Goal: Obtain resource: Download file/media

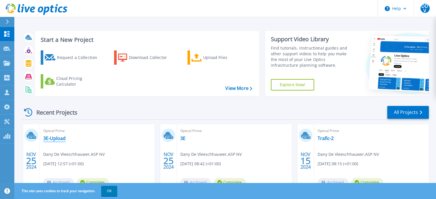
scroll to position [29, 0]
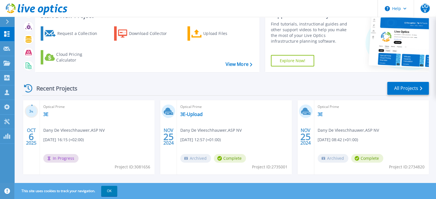
scroll to position [57, 0]
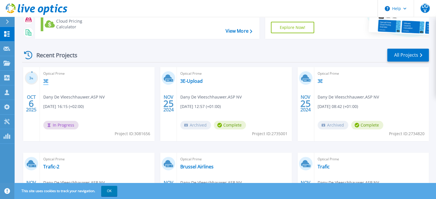
click at [46, 80] on link "3E" at bounding box center [45, 81] width 5 height 6
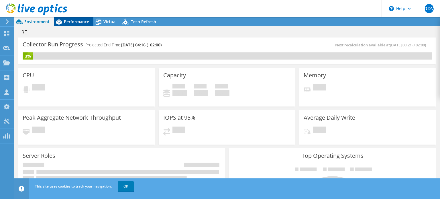
click at [78, 21] on span "Performance" at bounding box center [76, 21] width 25 height 5
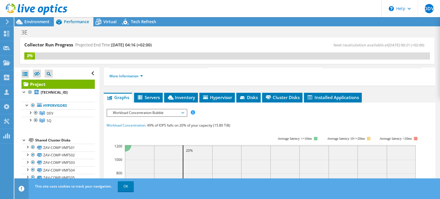
scroll to position [87, 0]
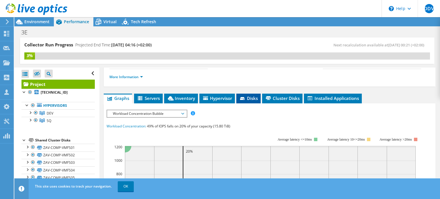
click at [255, 96] on span "Disks" at bounding box center [248, 98] width 19 height 6
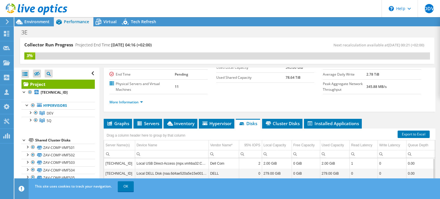
scroll to position [60, 0]
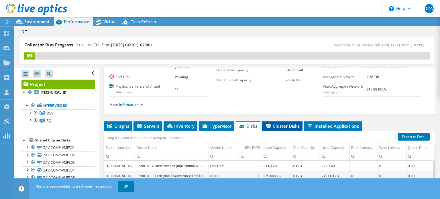
click at [287, 124] on span "Cluster Disks" at bounding box center [282, 126] width 35 height 6
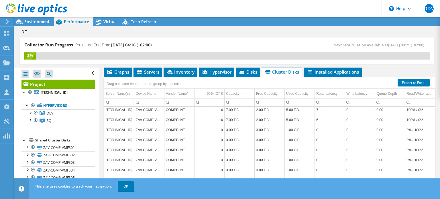
scroll to position [115, 0]
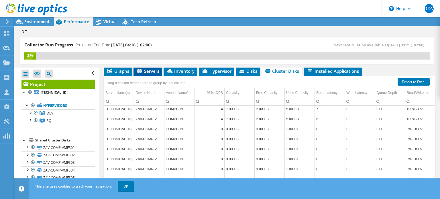
click at [149, 71] on span "Servers" at bounding box center [147, 71] width 23 height 6
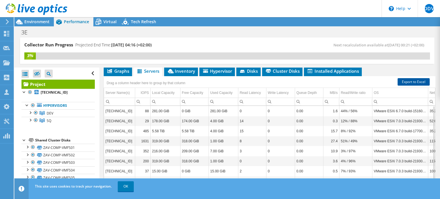
click at [408, 80] on link "Export to Excel" at bounding box center [414, 81] width 32 height 7
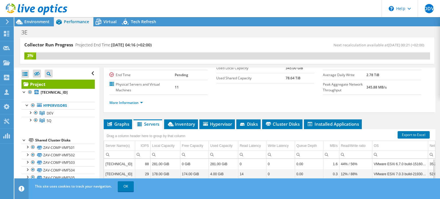
scroll to position [60, 0]
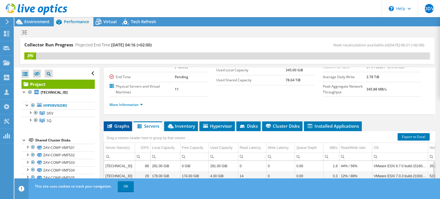
click at [115, 123] on span "Graphs" at bounding box center [118, 126] width 23 height 6
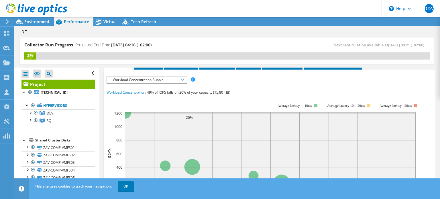
scroll to position [88, 0]
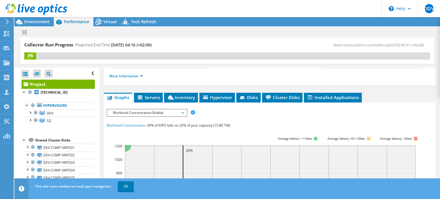
click at [180, 111] on span "Workload Concentration Bubble" at bounding box center [147, 113] width 74 height 7
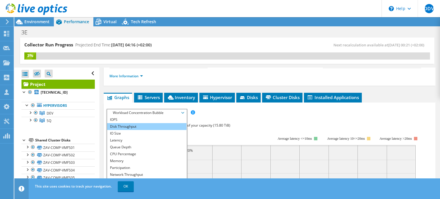
click at [135, 124] on li "Disk Throughput" at bounding box center [146, 126] width 79 height 7
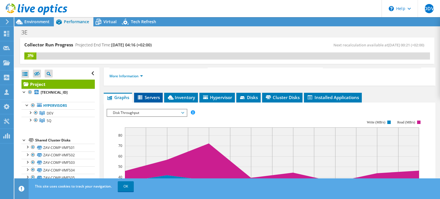
click at [155, 96] on span "Servers" at bounding box center [148, 98] width 23 height 6
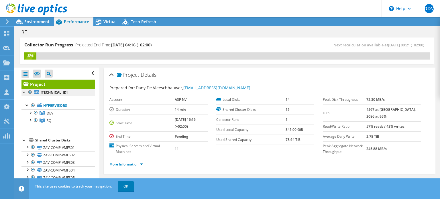
scroll to position [0, 0]
click at [37, 22] on span "Environment" at bounding box center [36, 21] width 25 height 5
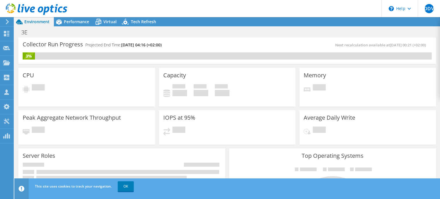
scroll to position [146, 0]
click at [110, 21] on span "Virtual" at bounding box center [110, 21] width 13 height 5
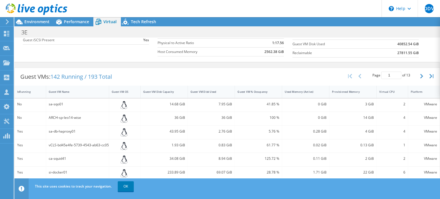
scroll to position [29, 0]
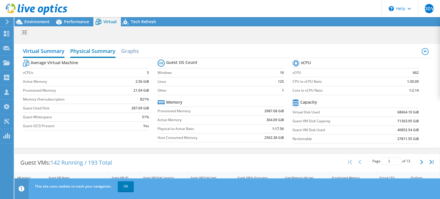
click at [103, 50] on h2 "Physical Summary" at bounding box center [92, 51] width 45 height 13
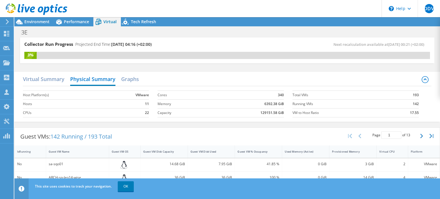
scroll to position [0, 0]
click at [135, 79] on h2 "Graphs" at bounding box center [130, 80] width 18 height 13
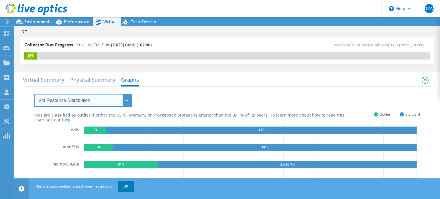
click at [126, 100] on select "VM Resource Distribution Provisioning Contrast Over Provisioning" at bounding box center [82, 100] width 97 height 13
select select "Over Provisioning"
click at [34, 94] on select "VM Resource Distribution Provisioning Contrast Over Provisioning" at bounding box center [82, 100] width 97 height 13
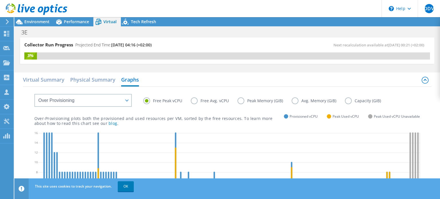
click at [295, 101] on label "Avg. Memory (GiB)" at bounding box center [318, 100] width 53 height 7
click at [0, 0] on input "Avg. Memory (GiB)" at bounding box center [0, 0] width 0 height 0
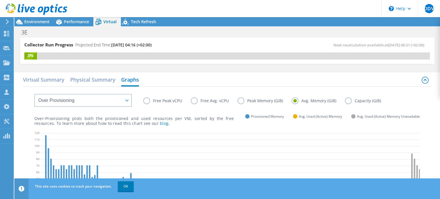
click at [345, 100] on label "Capacity (GiB)" at bounding box center [367, 100] width 45 height 7
click at [0, 0] on input "Capacity (GiB)" at bounding box center [0, 0] width 0 height 0
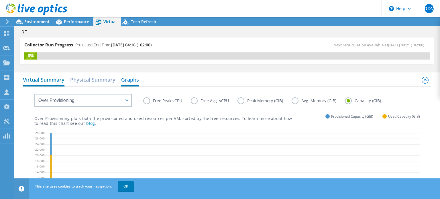
click at [39, 79] on h2 "Virtual Summary" at bounding box center [44, 80] width 42 height 13
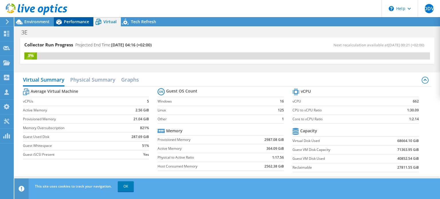
click at [76, 18] on div "Performance" at bounding box center [74, 21] width 40 height 9
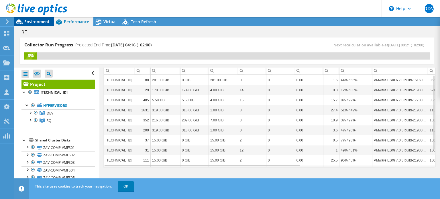
drag, startPoint x: 39, startPoint y: 19, endPoint x: 44, endPoint y: 20, distance: 4.4
click at [40, 19] on span "Environment" at bounding box center [36, 21] width 25 height 5
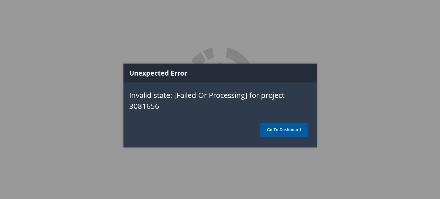
click at [282, 128] on link "Go To Dashboard" at bounding box center [284, 130] width 48 height 14
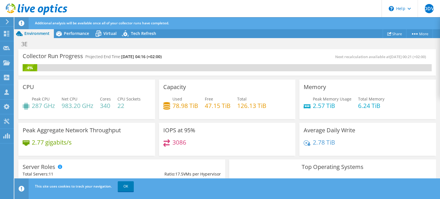
scroll to position [143, 0]
click at [126, 188] on link "OK" at bounding box center [126, 186] width 16 height 10
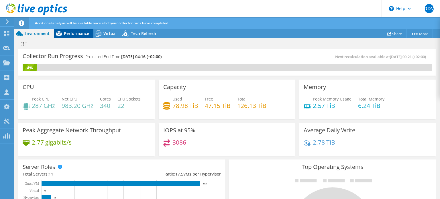
click at [76, 34] on span "Performance" at bounding box center [76, 33] width 25 height 5
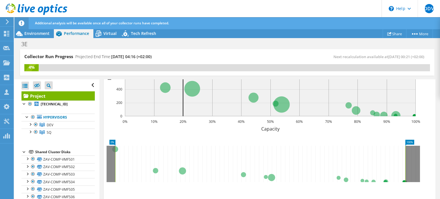
scroll to position [173, 0]
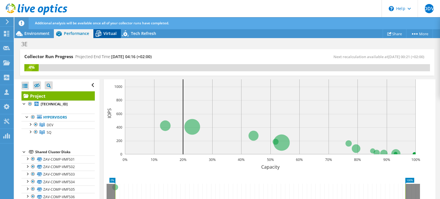
click at [106, 34] on span "Virtual" at bounding box center [110, 33] width 13 height 5
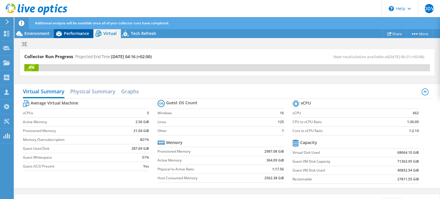
click at [74, 32] on span "Performance" at bounding box center [76, 33] width 25 height 5
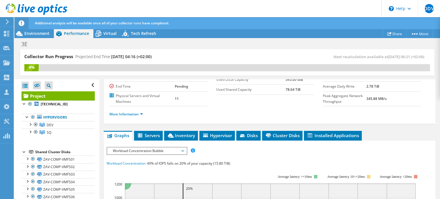
scroll to position [58, 0]
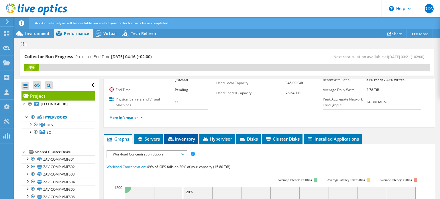
click at [183, 138] on span "Inventory" at bounding box center [181, 139] width 28 height 6
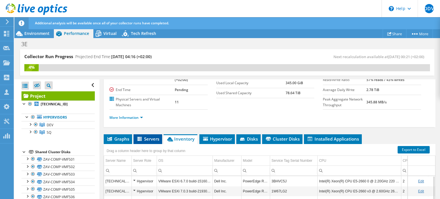
click at [151, 138] on span "Servers" at bounding box center [147, 139] width 23 height 6
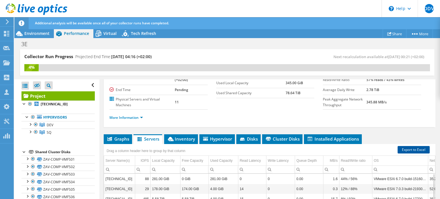
click at [403, 146] on link "Export to Excel" at bounding box center [414, 149] width 32 height 7
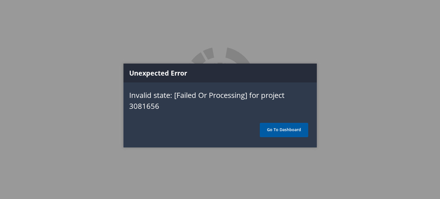
click at [288, 129] on link "Go To Dashboard" at bounding box center [284, 130] width 48 height 14
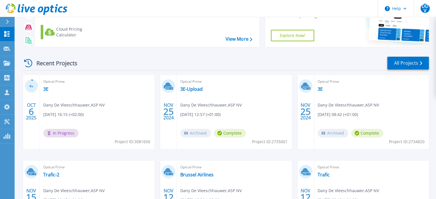
scroll to position [57, 0]
